Goal: Task Accomplishment & Management: Manage account settings

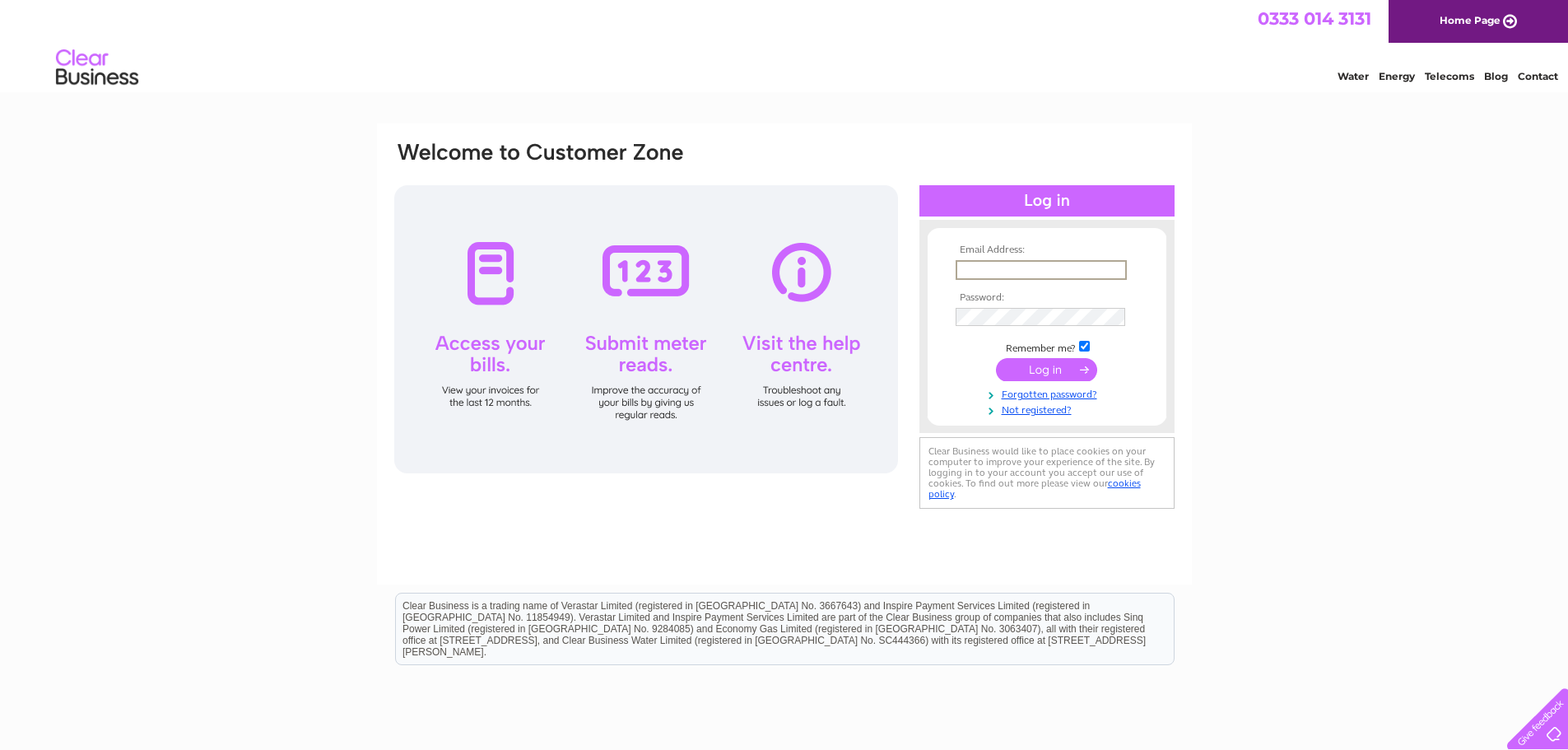
click at [993, 263] on input "text" at bounding box center [1041, 270] width 171 height 20
type input "a1ironmongerydirect@hotmail.com"
click at [996, 358] on input "submit" at bounding box center [1046, 370] width 101 height 23
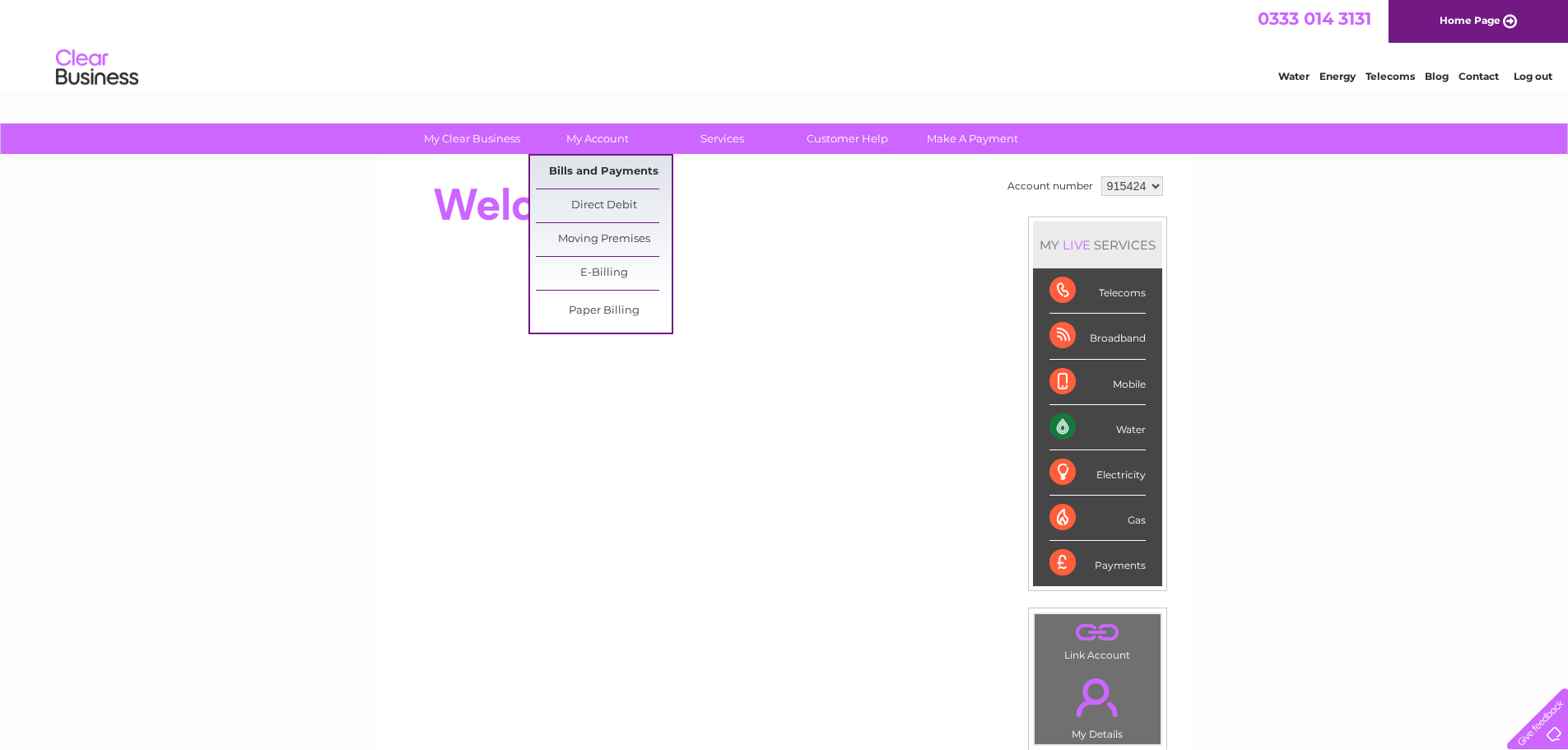
click at [601, 178] on link "Bills and Payments" at bounding box center [604, 173] width 136 height 33
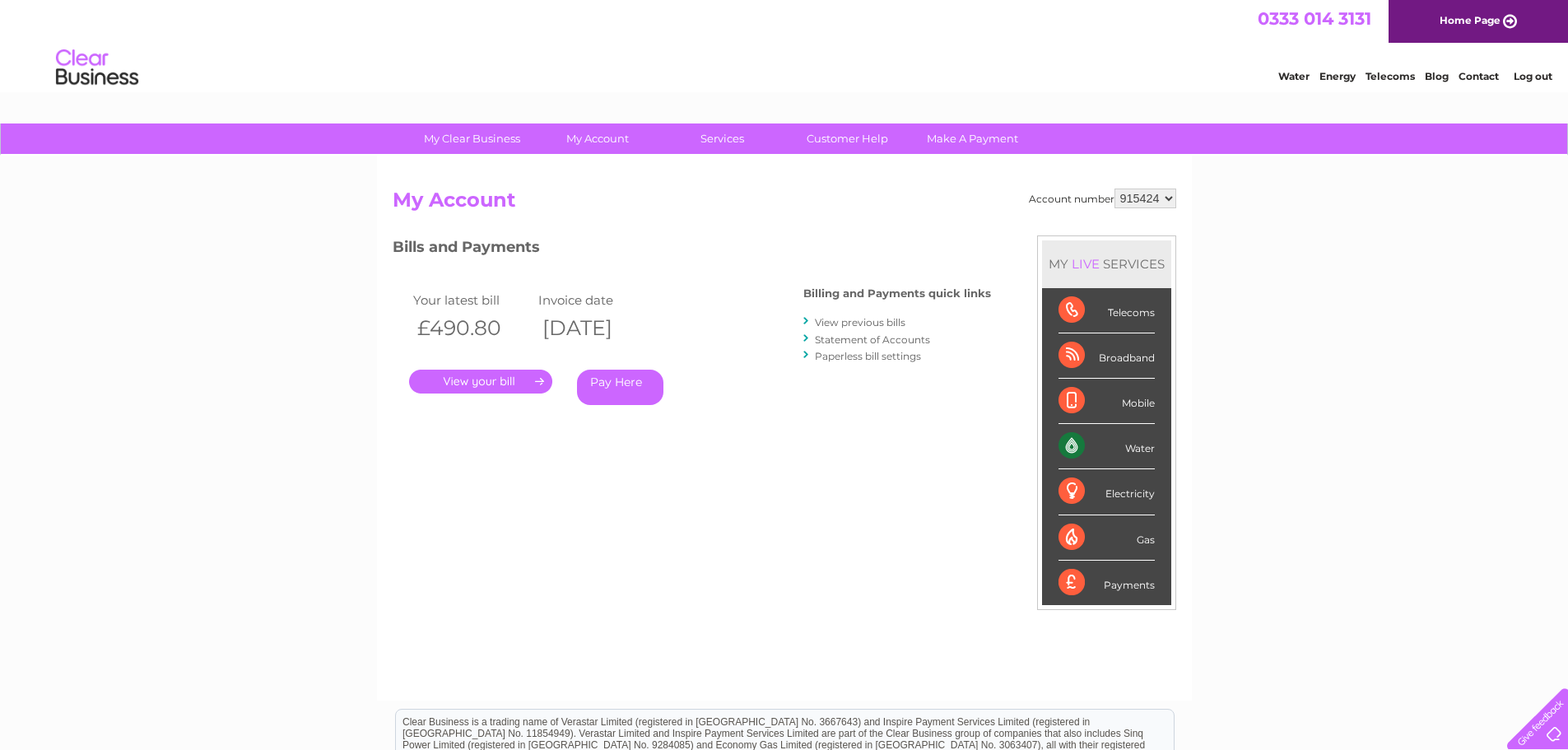
click at [511, 384] on link "." at bounding box center [480, 382] width 143 height 24
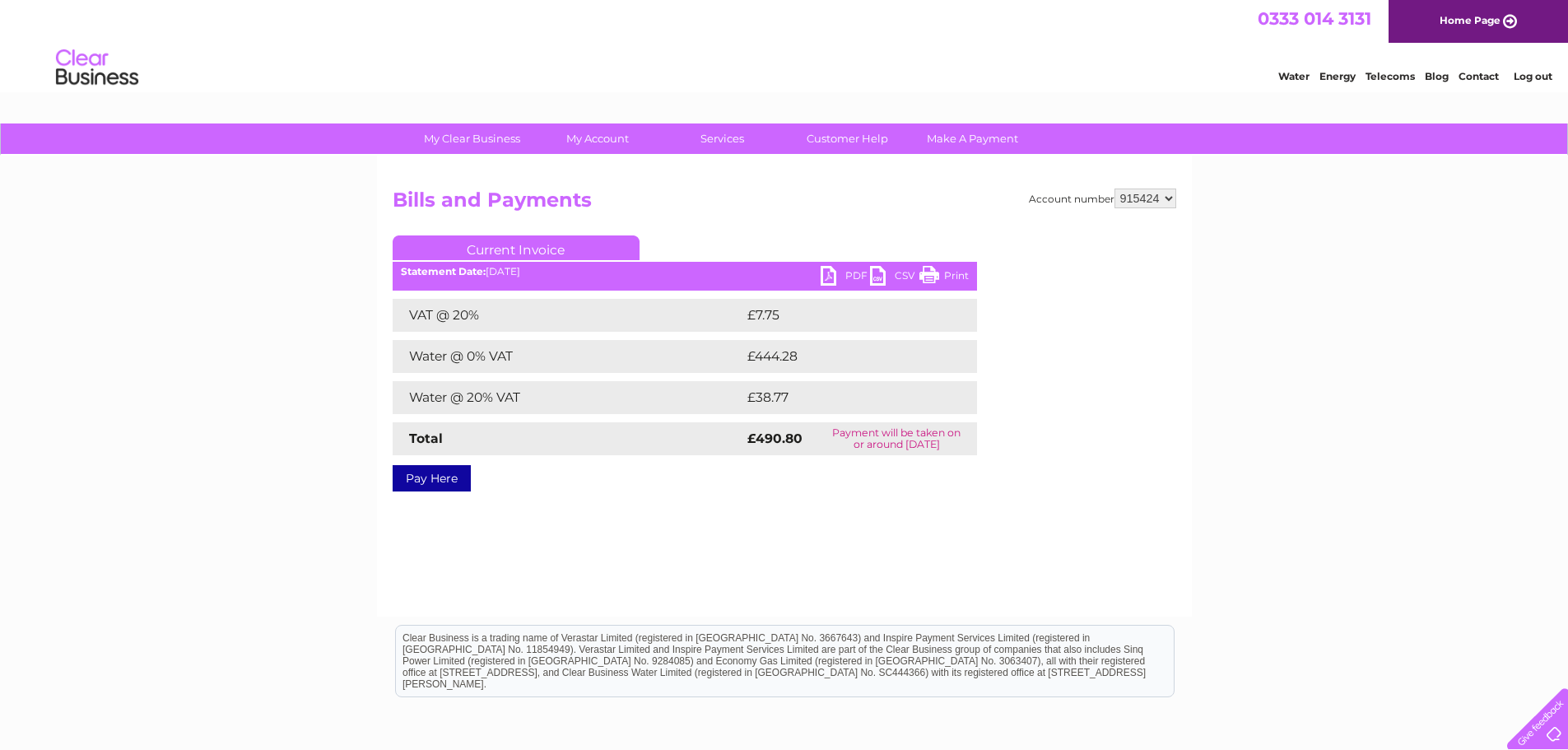
click at [838, 270] on link "PDF" at bounding box center [846, 278] width 50 height 24
click at [635, 76] on div "Water Energy Telecoms Blog Contact Log out" at bounding box center [784, 70] width 1568 height 54
click at [1530, 77] on link "Log out" at bounding box center [1533, 75] width 39 height 12
